Goal: Information Seeking & Learning: Check status

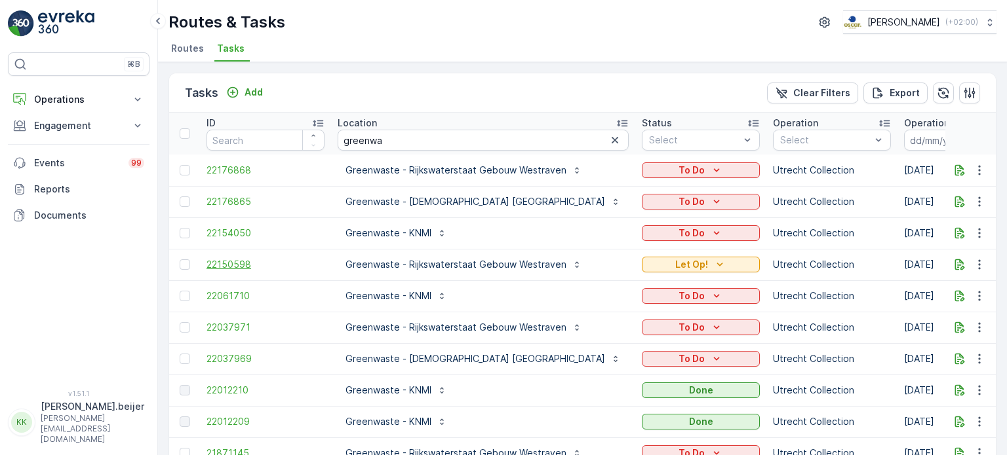
click at [222, 265] on span "22150598" at bounding box center [265, 264] width 118 height 13
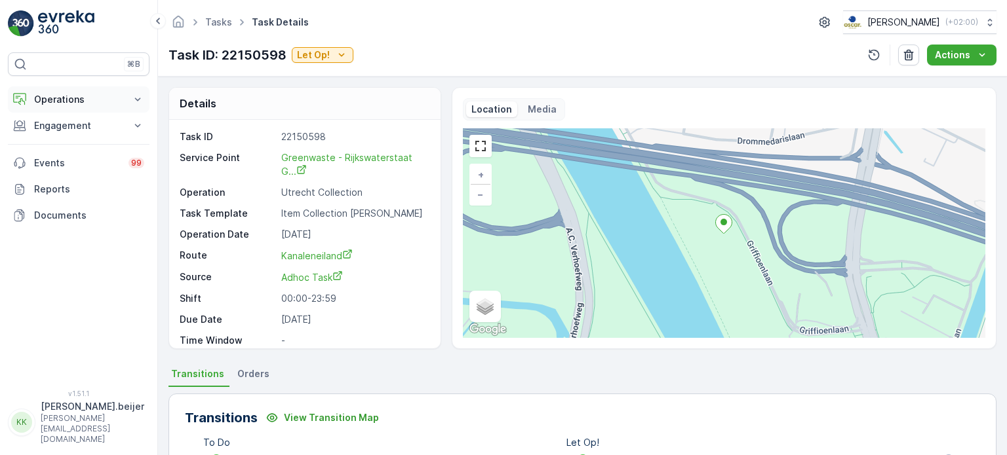
click at [141, 98] on icon at bounding box center [137, 99] width 13 height 13
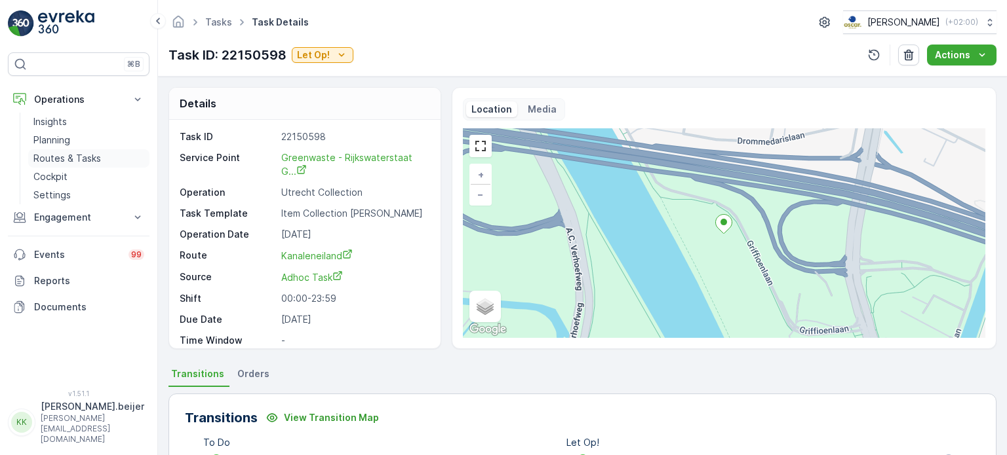
click at [77, 156] on p "Routes & Tasks" at bounding box center [67, 158] width 68 height 13
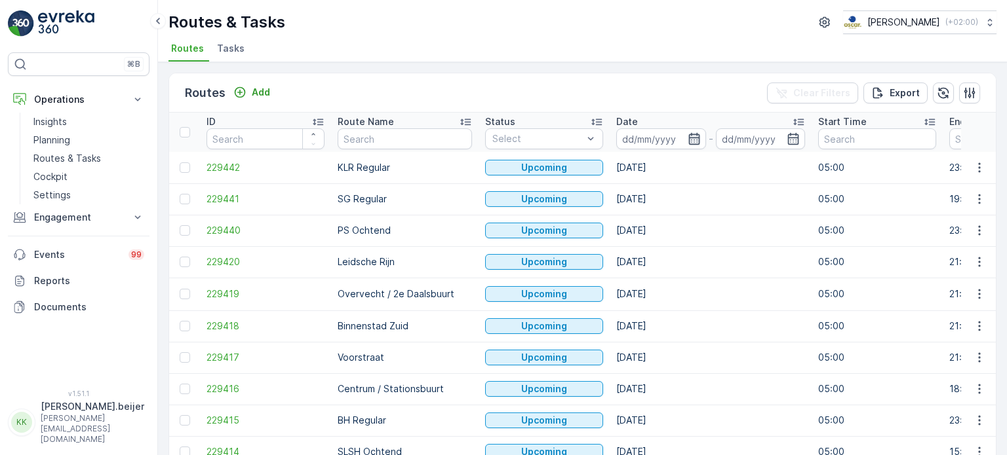
click at [688, 142] on icon "button" at bounding box center [694, 138] width 13 height 13
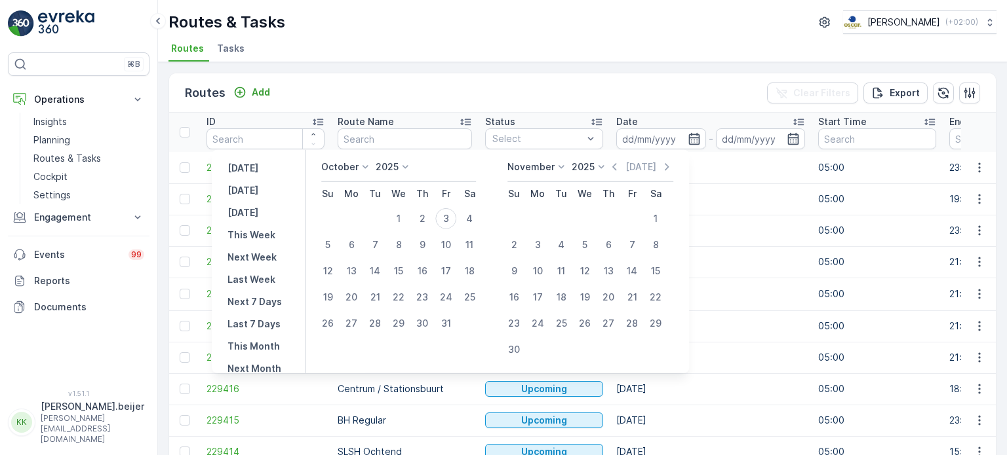
click at [363, 170] on icon at bounding box center [365, 167] width 13 height 13
click at [258, 186] on p "[DATE]" at bounding box center [242, 190] width 31 height 13
type input "[DATE]"
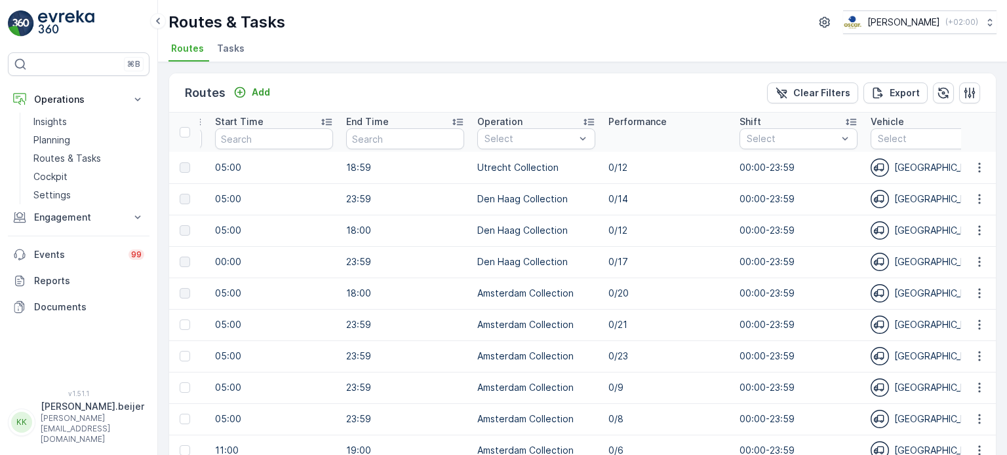
scroll to position [0, 606]
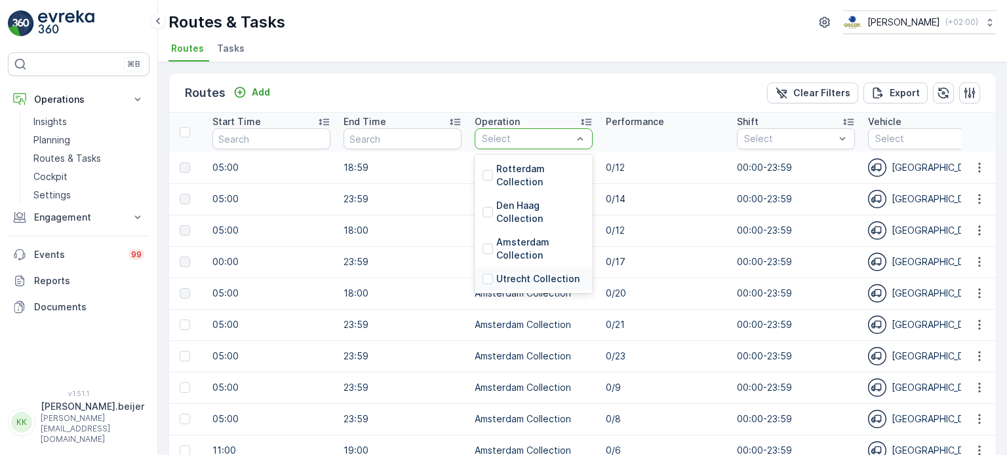
click at [537, 275] on p "Utrecht Collection" at bounding box center [537, 279] width 83 height 13
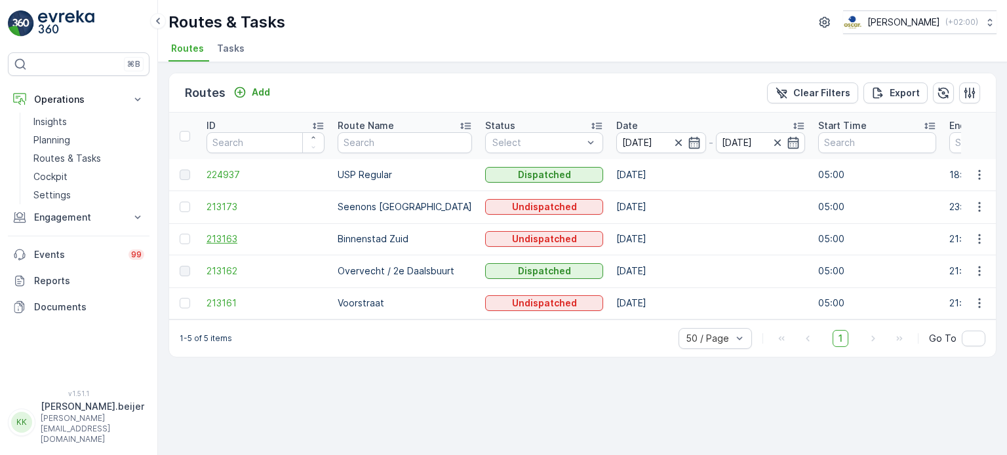
click at [217, 233] on span "213163" at bounding box center [265, 239] width 118 height 13
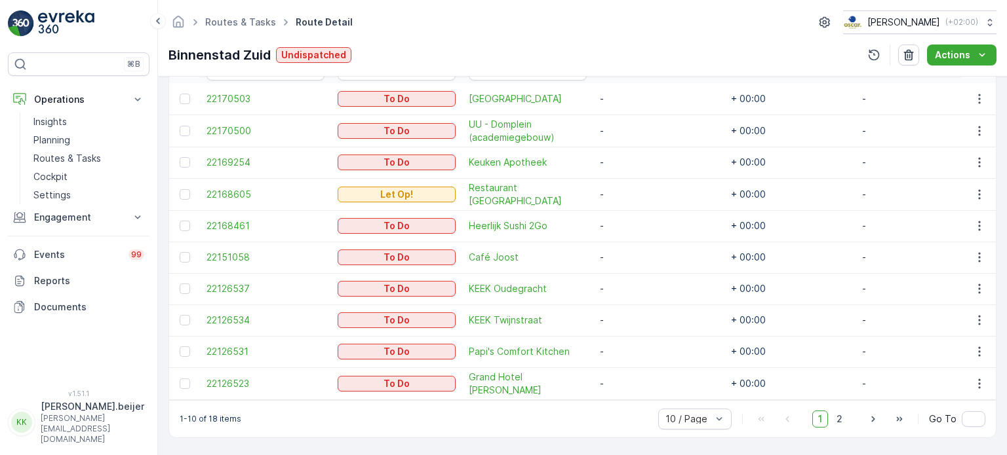
scroll to position [393, 0]
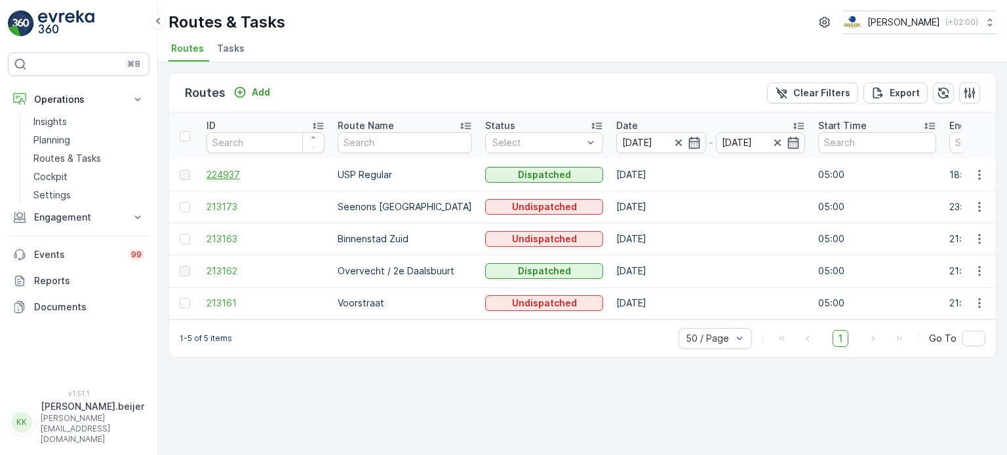
click at [225, 170] on span "224937" at bounding box center [265, 174] width 118 height 13
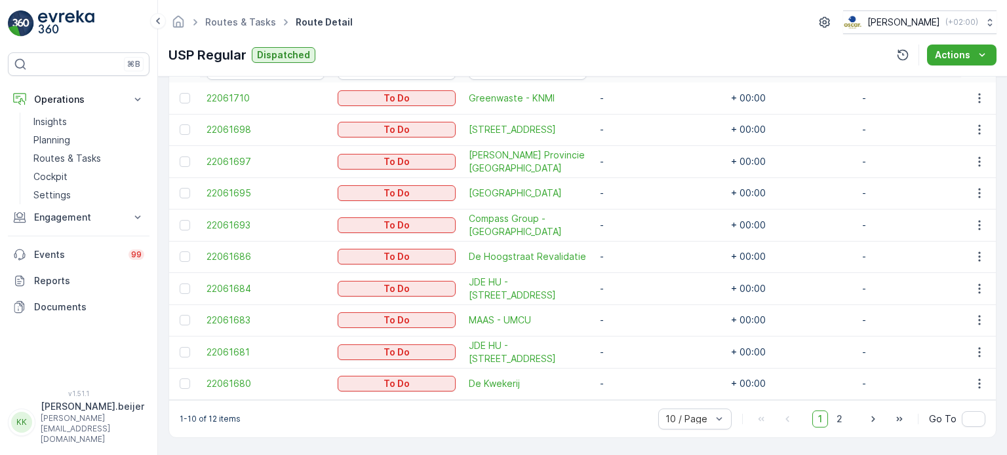
scroll to position [351, 0]
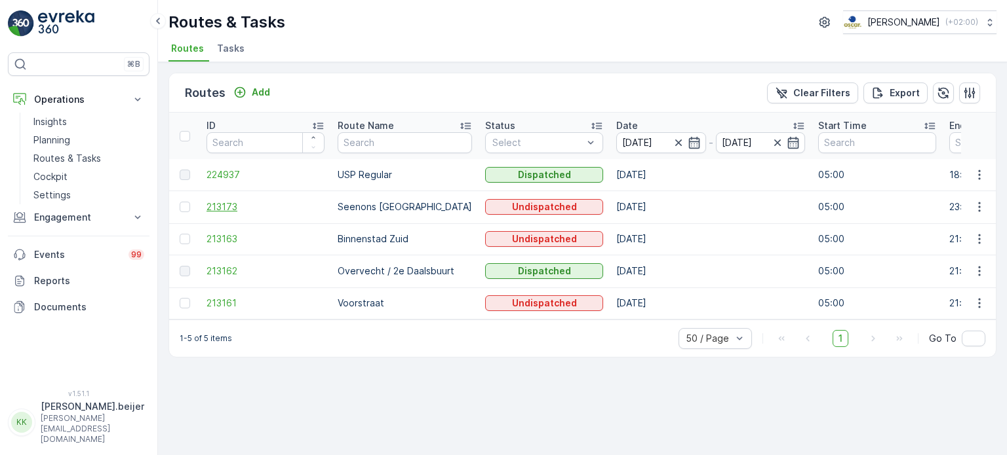
click at [226, 206] on span "213173" at bounding box center [265, 207] width 118 height 13
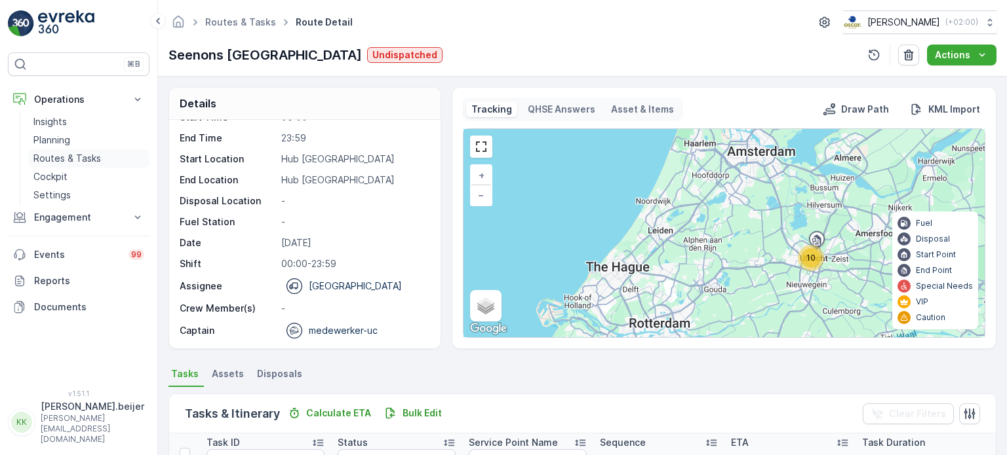
click at [63, 154] on p "Routes & Tasks" at bounding box center [67, 158] width 68 height 13
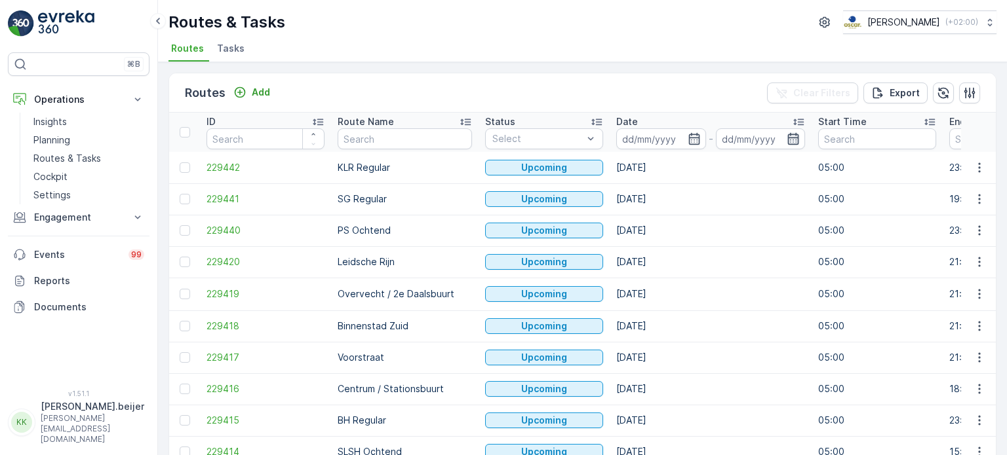
click at [786, 136] on icon "button" at bounding box center [792, 138] width 13 height 13
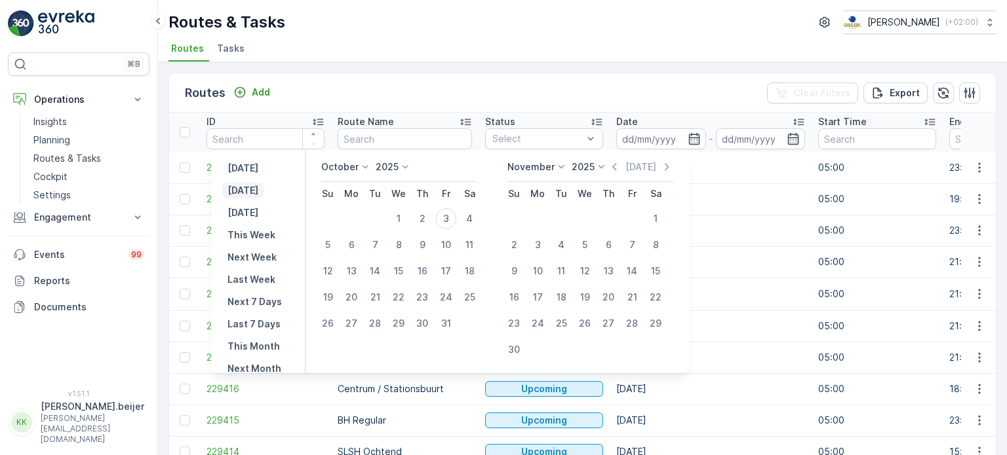
click at [252, 187] on p "[DATE]" at bounding box center [242, 190] width 31 height 13
type input "[DATE]"
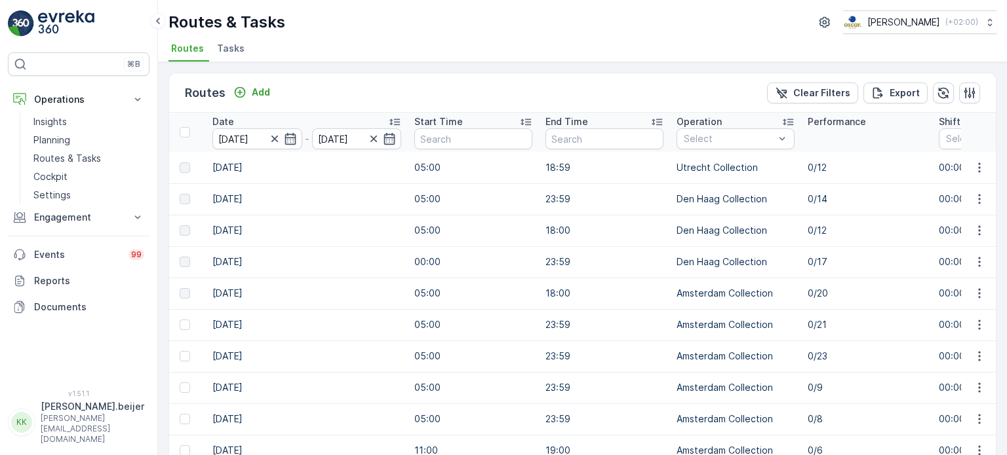
scroll to position [0, 416]
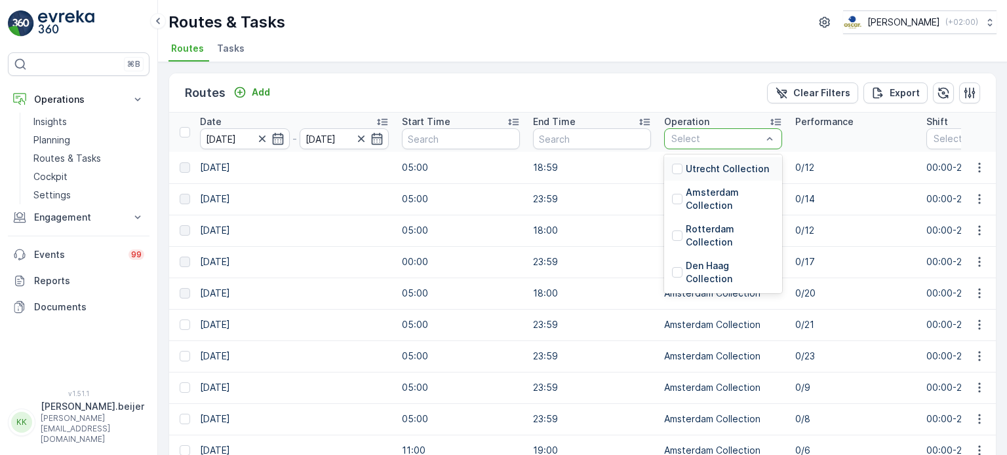
click at [690, 169] on p "Utrecht Collection" at bounding box center [727, 169] width 83 height 13
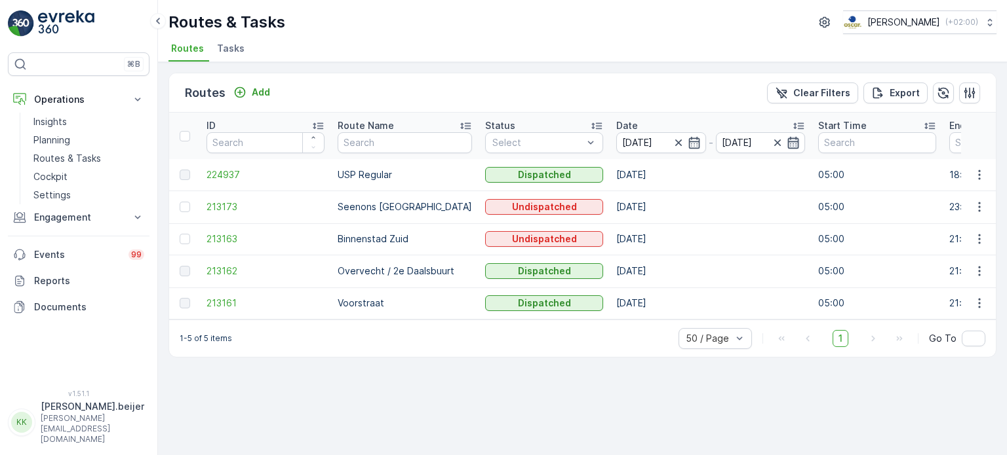
click at [788, 147] on icon "button" at bounding box center [793, 142] width 11 height 12
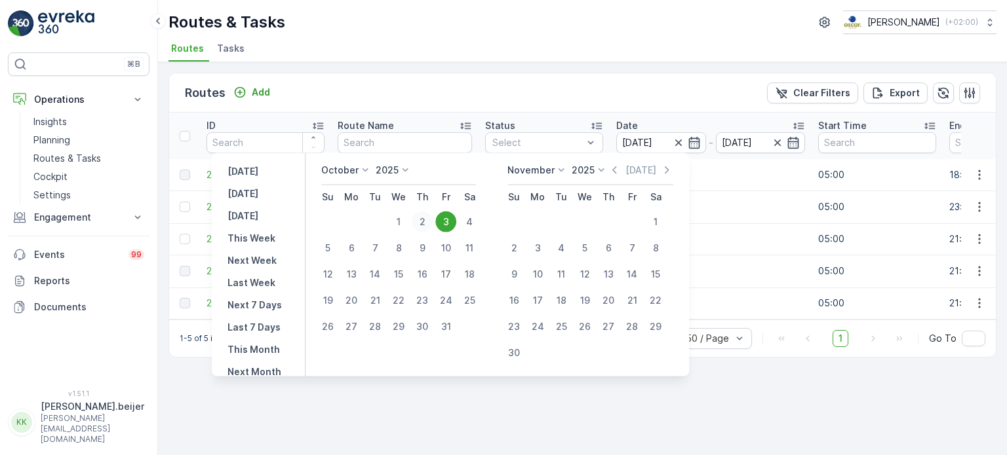
click at [432, 224] on div "2" at bounding box center [422, 222] width 21 height 21
type input "[DATE]"
click at [249, 176] on p "[DATE]" at bounding box center [242, 171] width 31 height 13
type input "[DATE]"
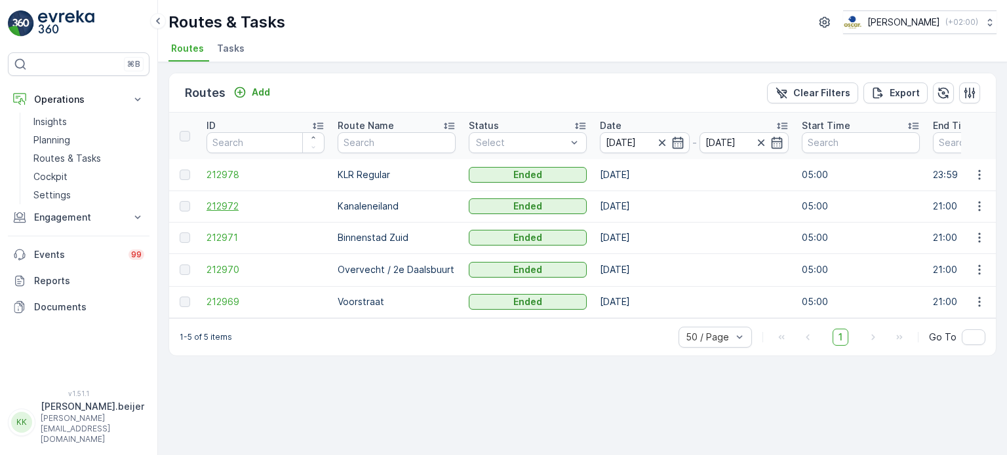
click at [215, 206] on span "212972" at bounding box center [265, 206] width 118 height 13
click at [975, 91] on icon "button" at bounding box center [969, 92] width 11 height 11
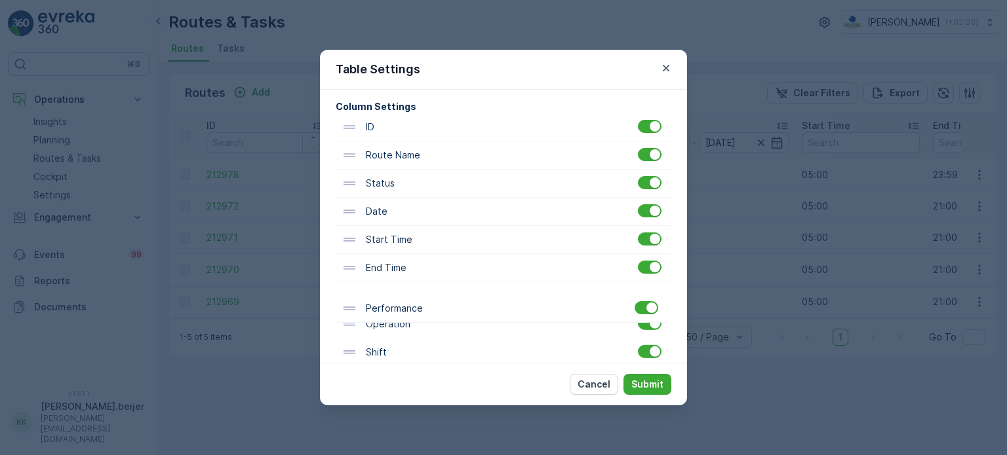
scroll to position [81, 0]
drag, startPoint x: 347, startPoint y: 338, endPoint x: 344, endPoint y: 212, distance: 126.5
click at [344, 212] on div "ID Route Name Status Date Start Time End Time Operation Performance Shift Vehic…" at bounding box center [504, 380] width 336 height 535
click at [658, 382] on p "Submit" at bounding box center [647, 384] width 32 height 13
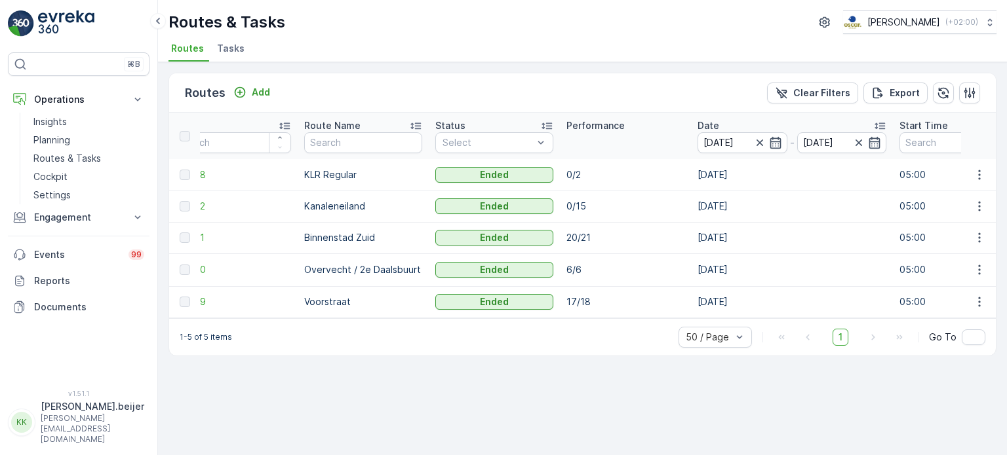
scroll to position [0, 0]
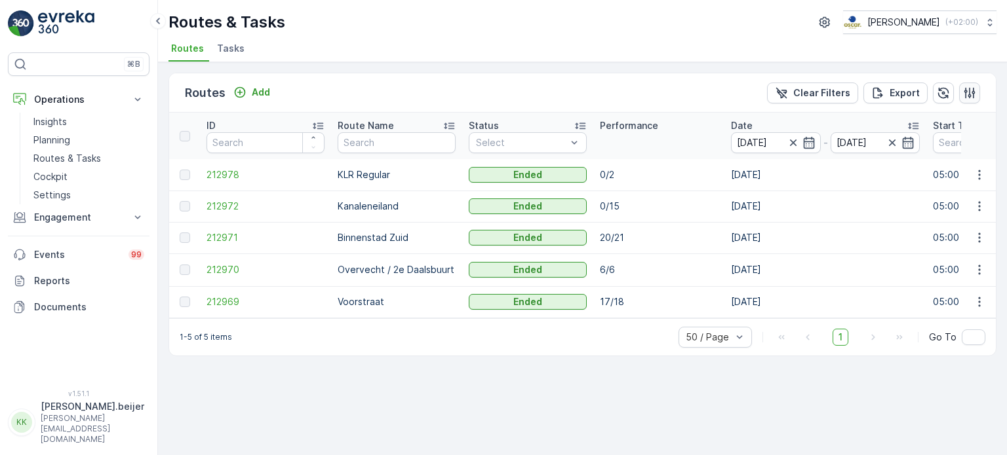
click at [965, 96] on icon "button" at bounding box center [969, 93] width 13 height 13
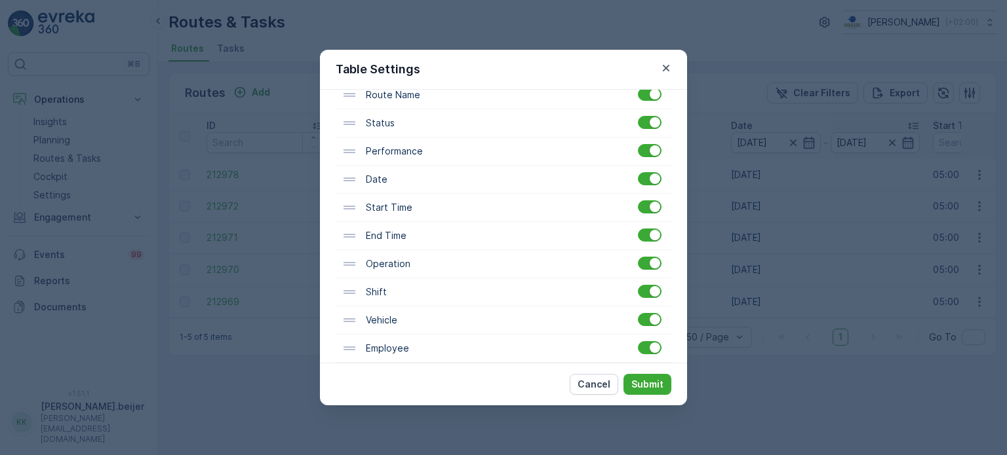
scroll to position [143, 0]
drag, startPoint x: 341, startPoint y: 258, endPoint x: 349, endPoint y: 174, distance: 84.9
click at [349, 174] on div "ID Route Name Status Performance Date Start Time End Time Operation Shift Vehic…" at bounding box center [504, 319] width 336 height 535
click at [653, 383] on p "Submit" at bounding box center [647, 384] width 32 height 13
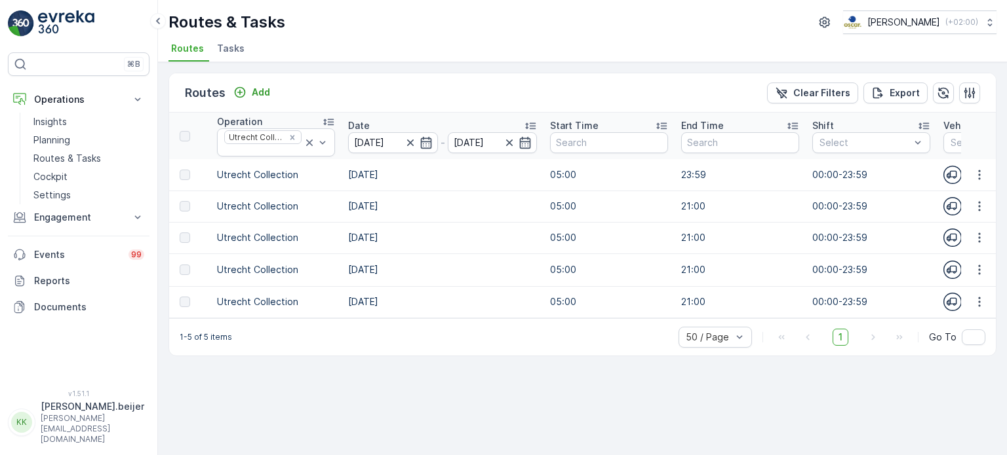
scroll to position [0, 0]
